Goal: Browse casually

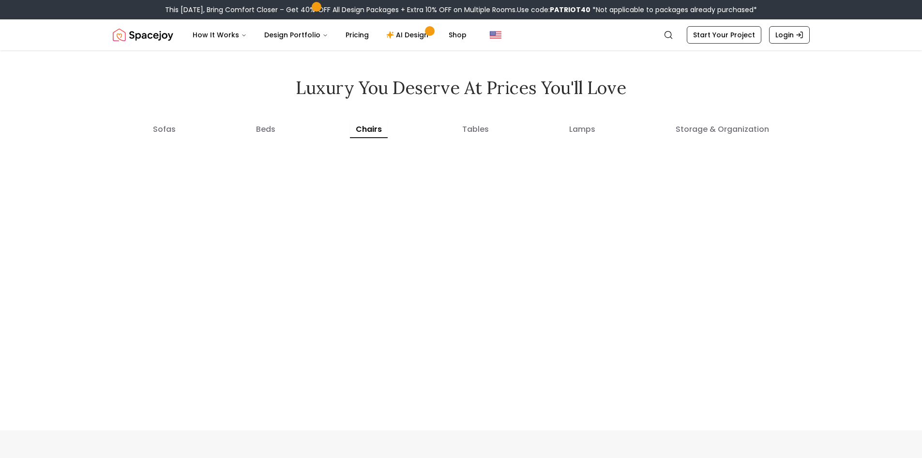
click at [144, 37] on img "Spacejoy" at bounding box center [143, 34] width 61 height 19
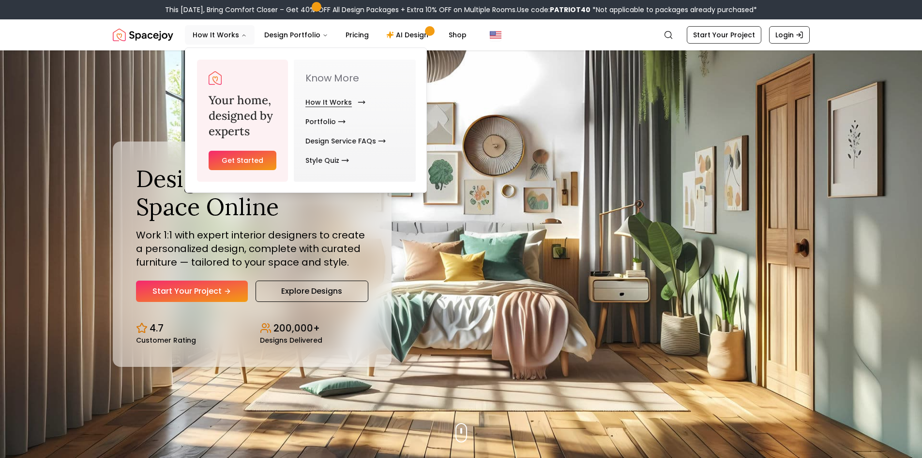
click at [326, 101] on link "How It Works" at bounding box center [334, 101] width 56 height 19
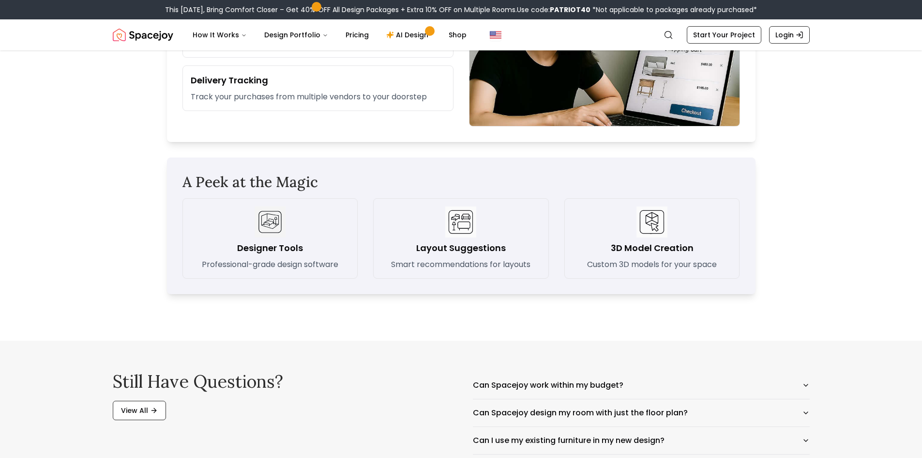
scroll to position [1420, 0]
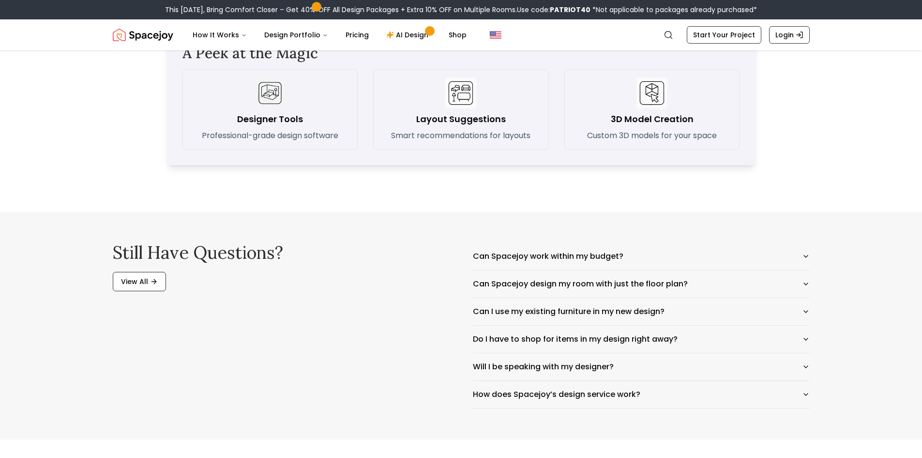
drag, startPoint x: 41, startPoint y: 160, endPoint x: 51, endPoint y: 157, distance: 10.6
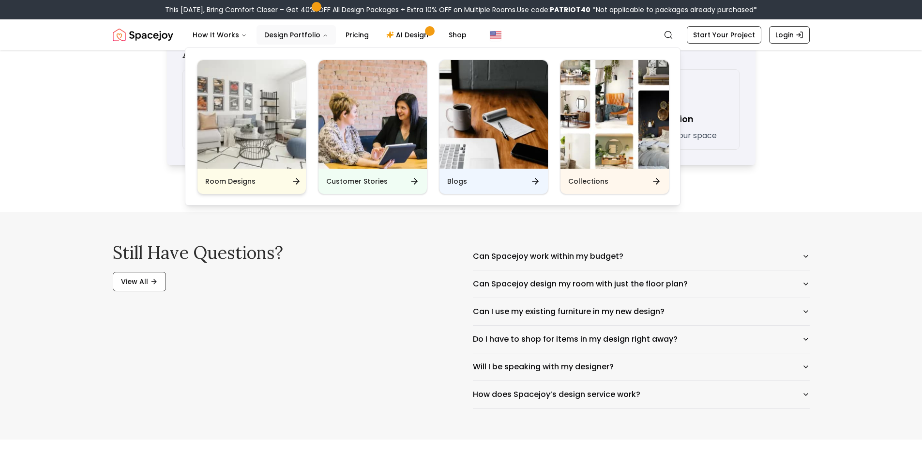
click at [261, 129] on img "Main" at bounding box center [252, 114] width 108 height 108
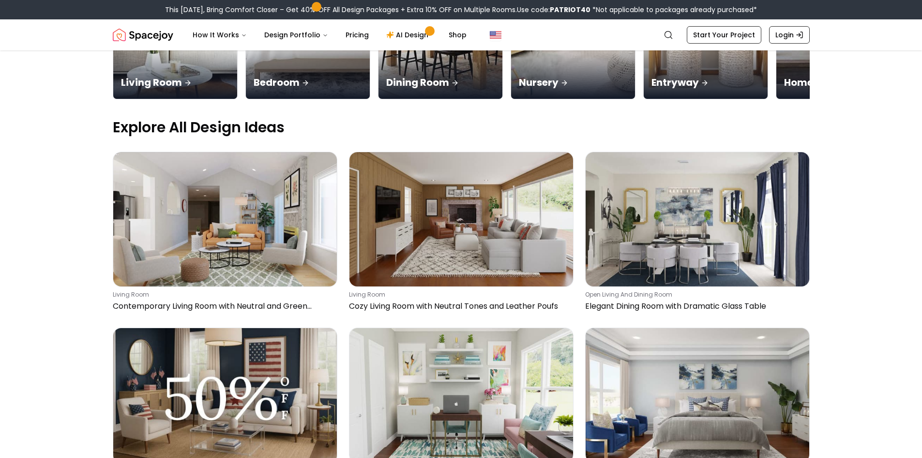
scroll to position [323, 0]
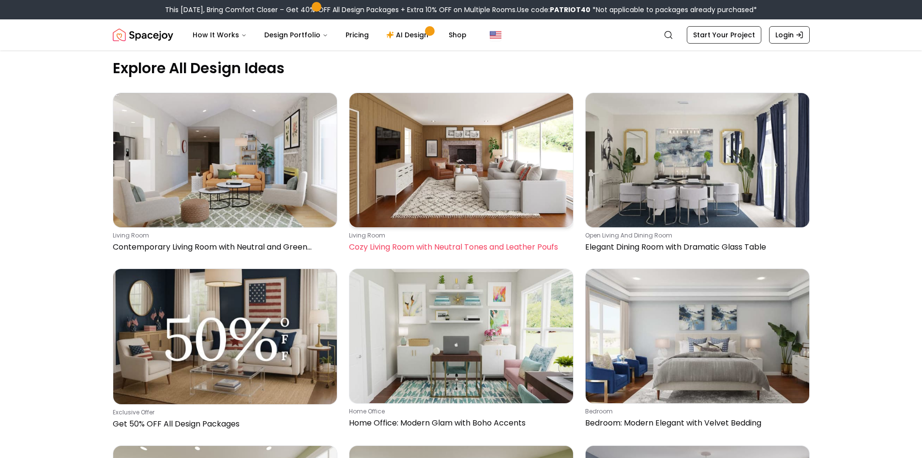
click at [452, 194] on img at bounding box center [462, 160] width 224 height 134
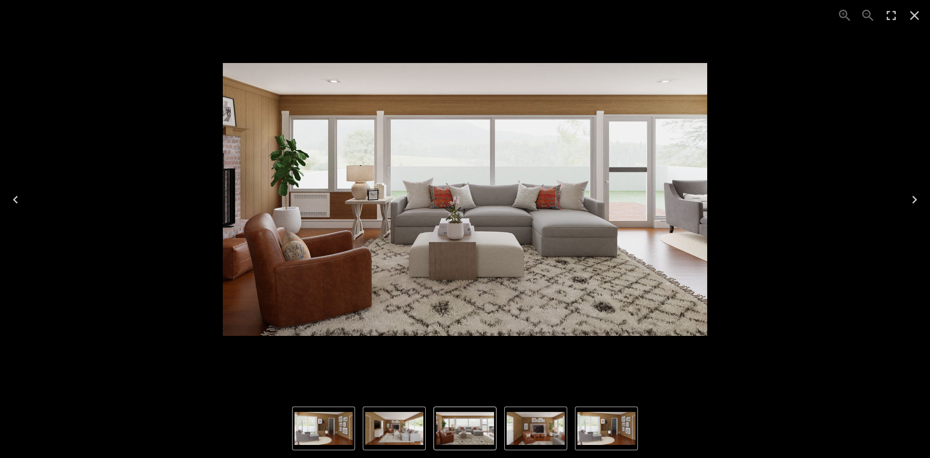
click at [533, 422] on img "3 of 4" at bounding box center [535, 428] width 58 height 33
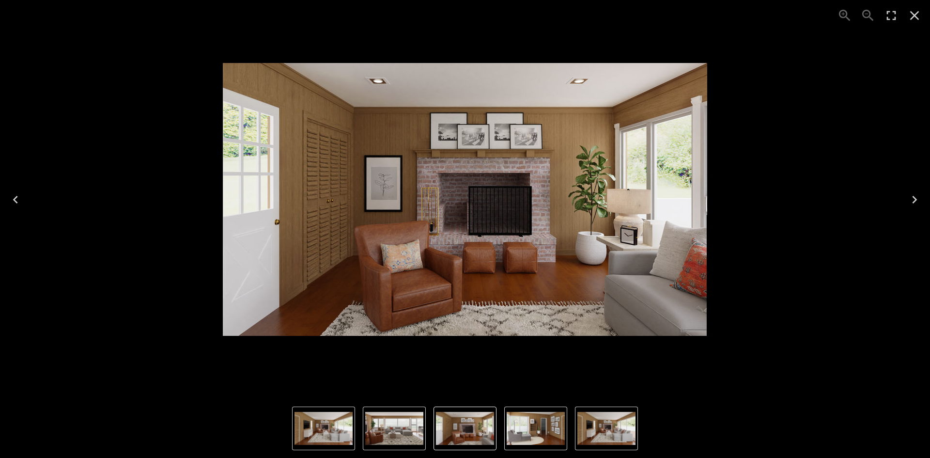
click at [424, 431] on button "2 of 4" at bounding box center [394, 428] width 63 height 44
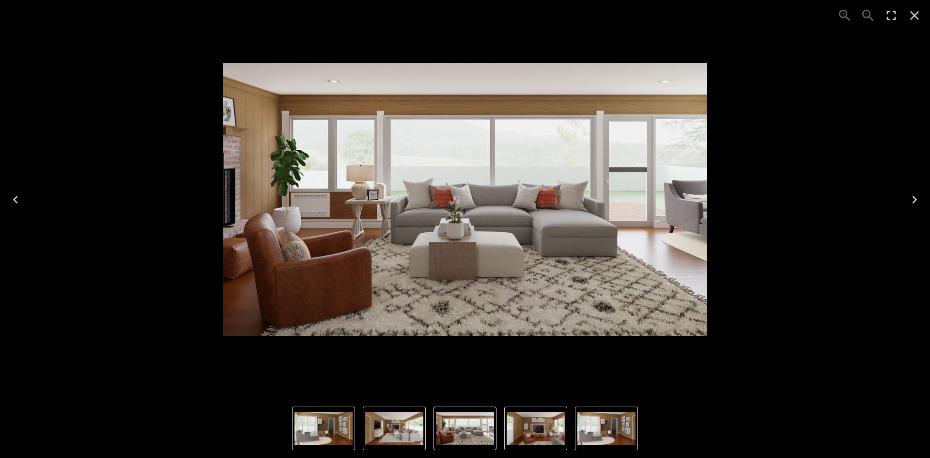
click at [339, 434] on img "4 of 4" at bounding box center [323, 428] width 58 height 33
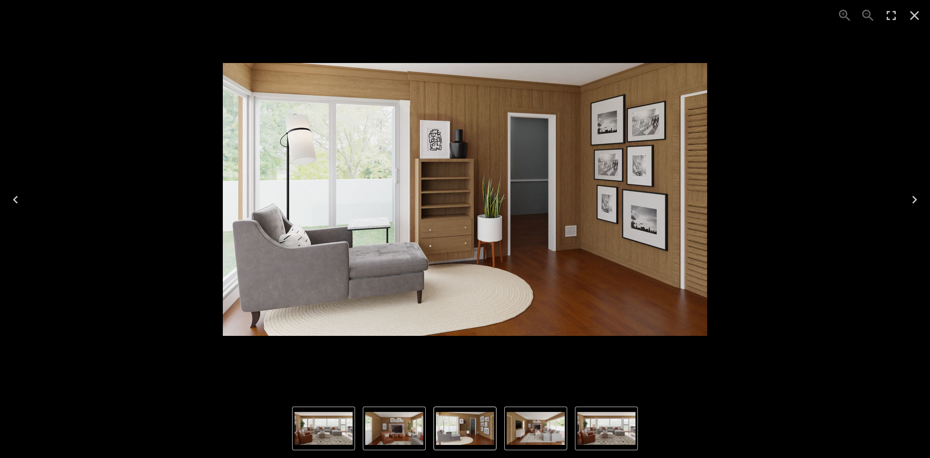
click at [917, 13] on icon "Close" at bounding box center [914, 15] width 9 height 9
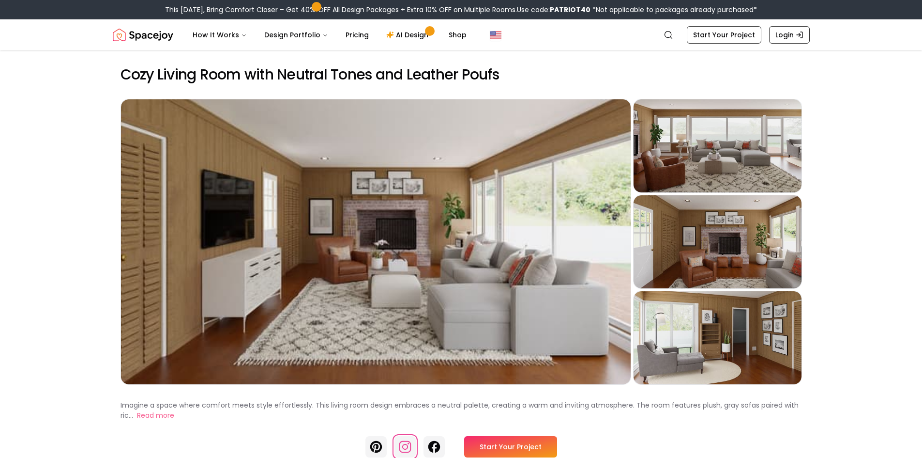
click at [411, 448] on icon at bounding box center [405, 447] width 12 height 12
